Goal: Find specific page/section: Find specific page/section

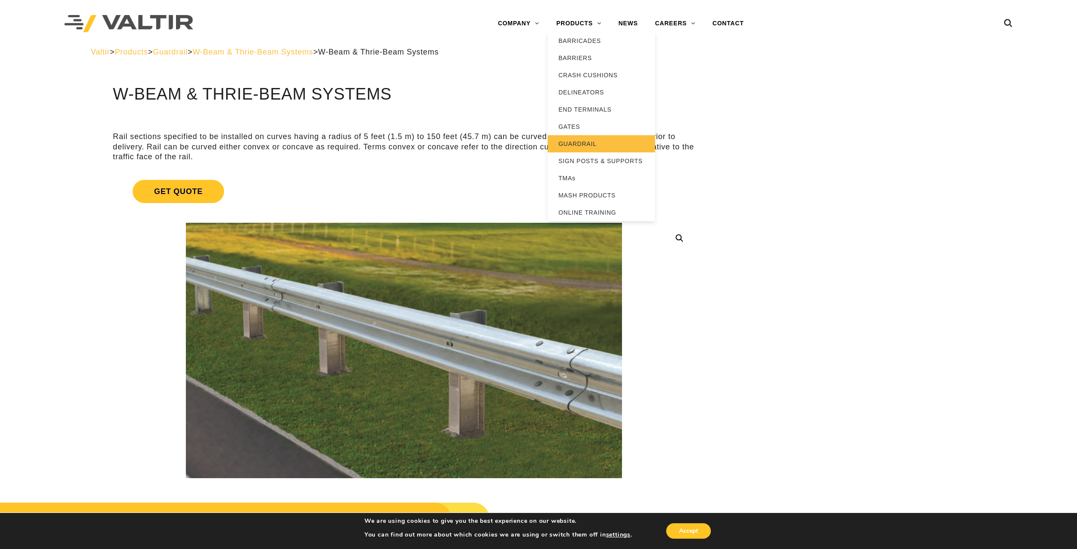
click at [586, 140] on link "GUARDRAIL" at bounding box center [601, 143] width 107 height 17
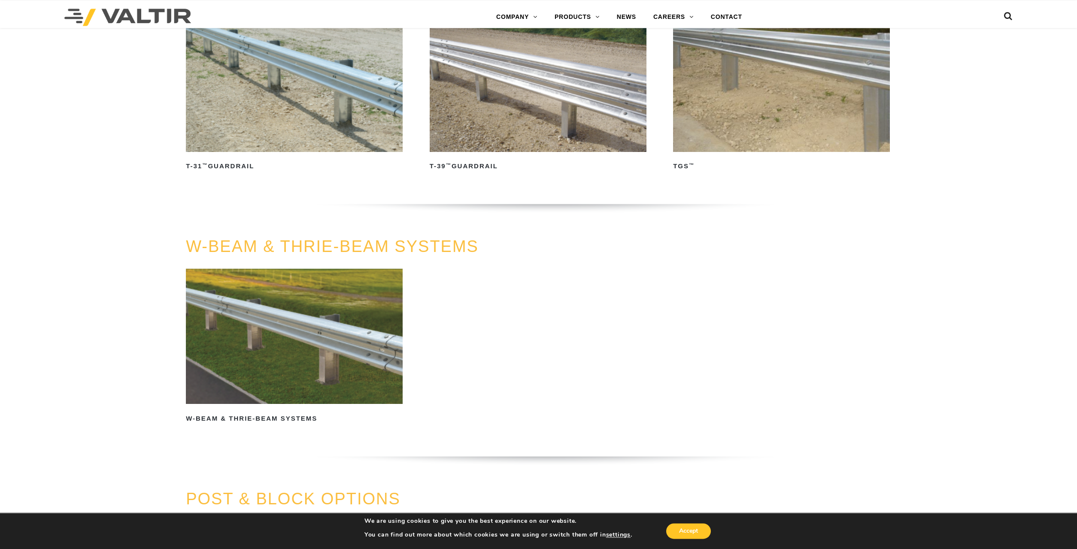
scroll to position [569, 0]
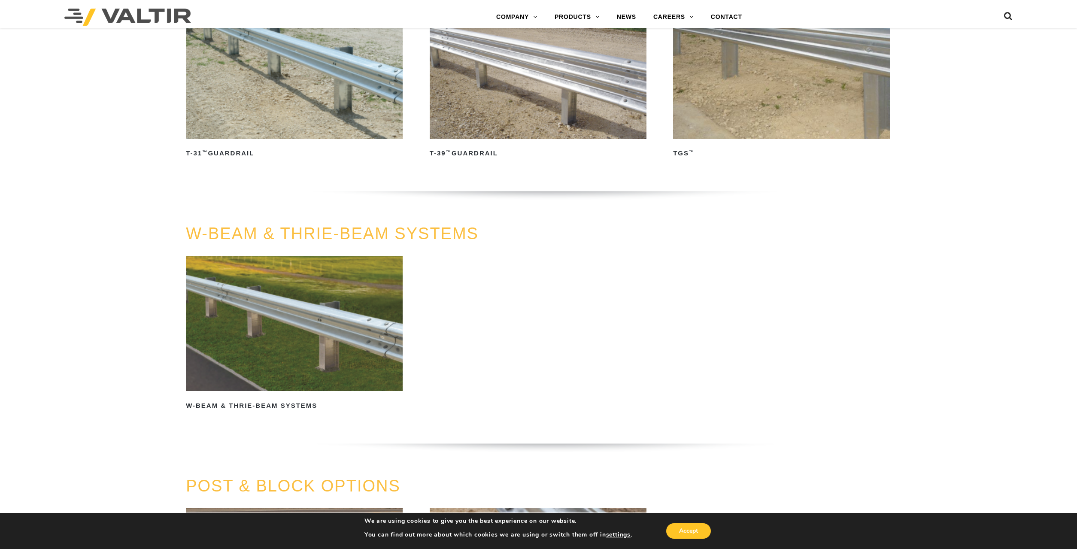
click at [311, 328] on img at bounding box center [294, 324] width 217 height 136
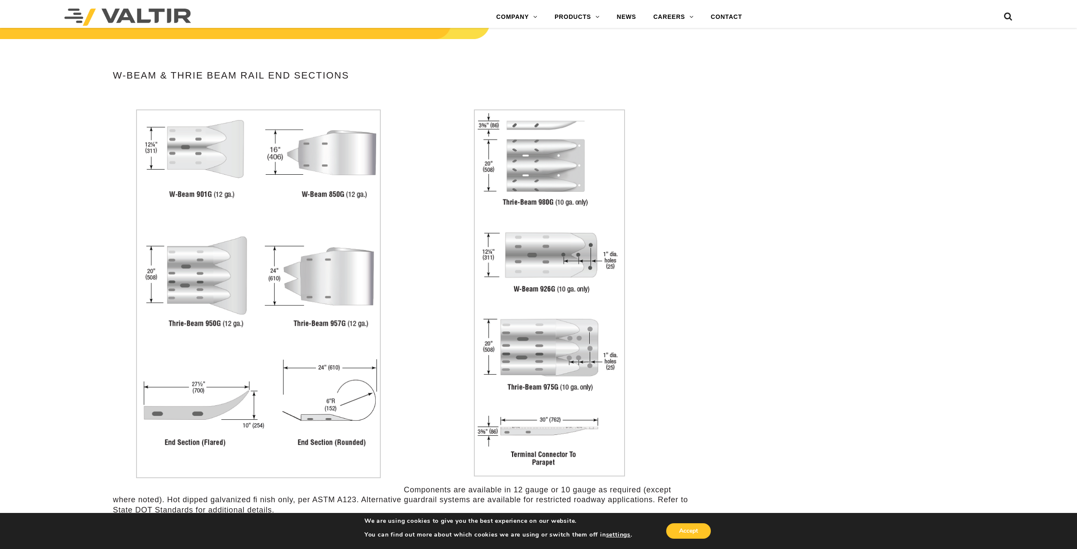
scroll to position [1752, 0]
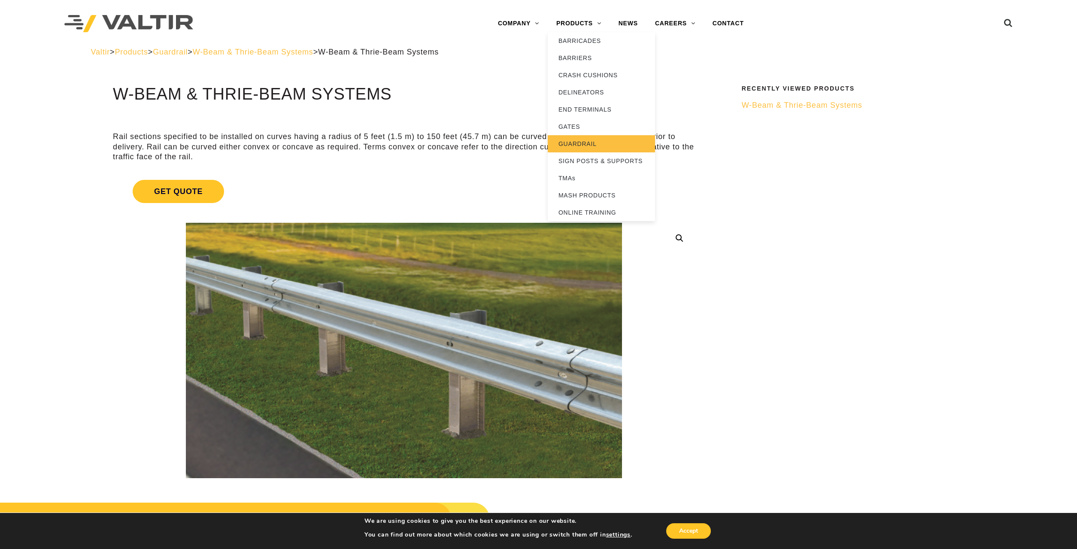
click at [578, 142] on link "GUARDRAIL" at bounding box center [601, 143] width 107 height 17
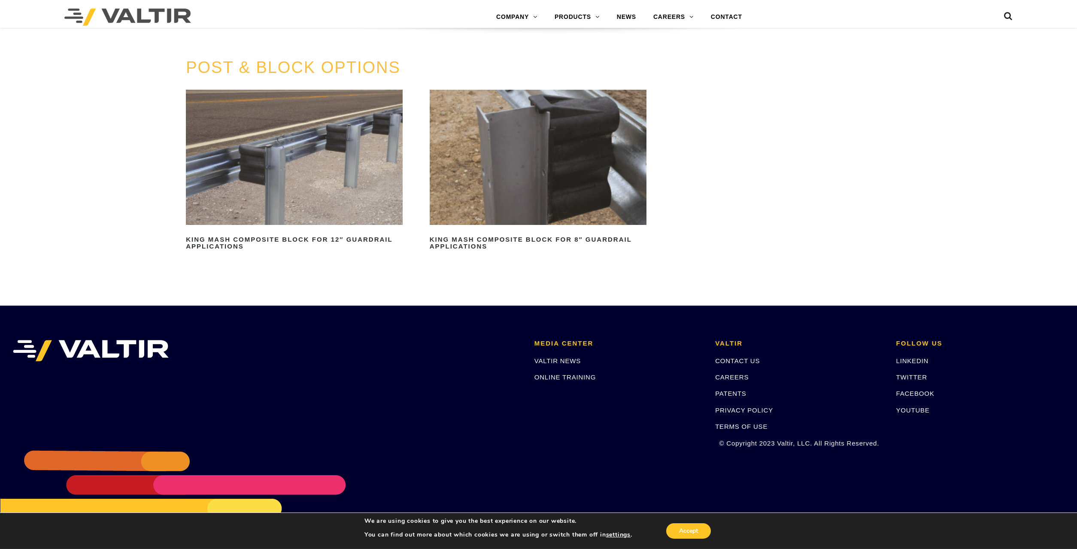
scroll to position [1002, 0]
